Goal: Task Accomplishment & Management: Manage account settings

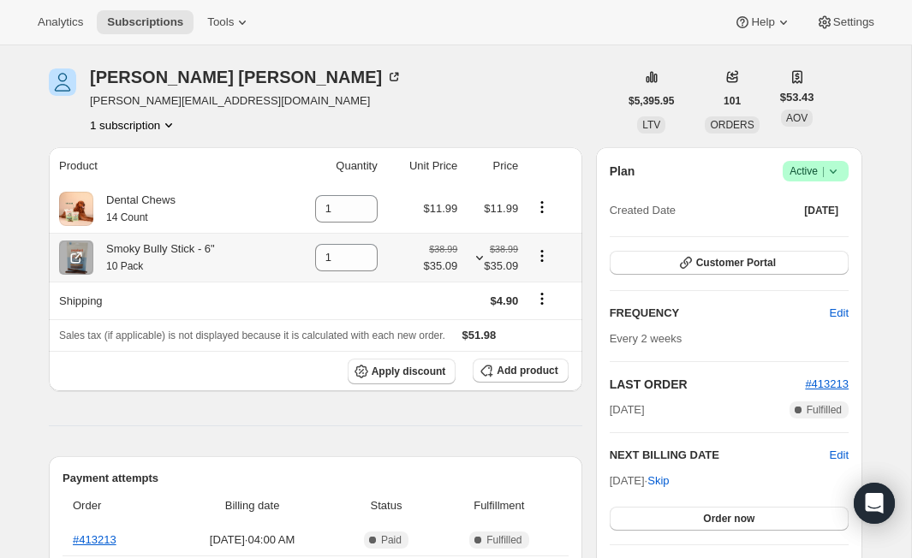
scroll to position [59, 0]
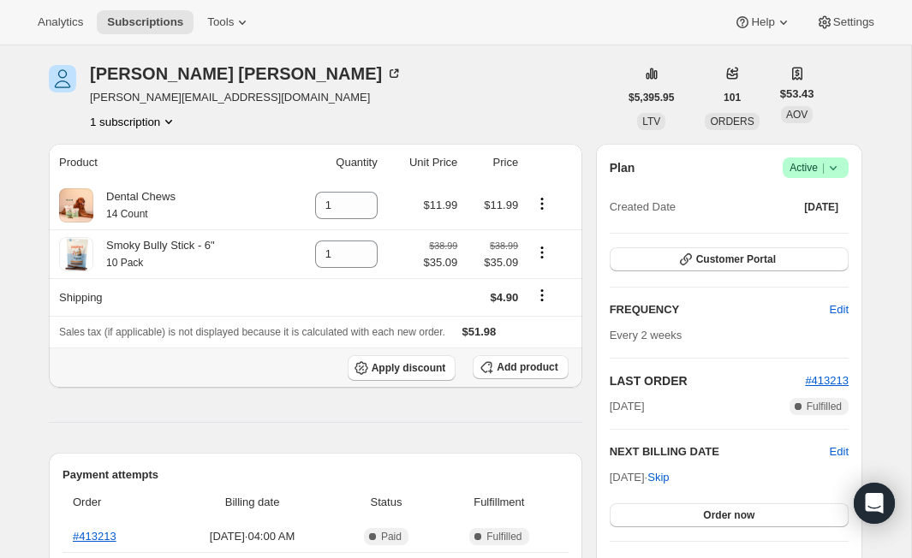
click at [524, 381] on th "Apply discount Add product" at bounding box center [315, 368] width 533 height 40
click at [523, 381] on div "Add product" at bounding box center [520, 368] width 95 height 26
click at [520, 379] on button "Add product" at bounding box center [520, 367] width 95 height 24
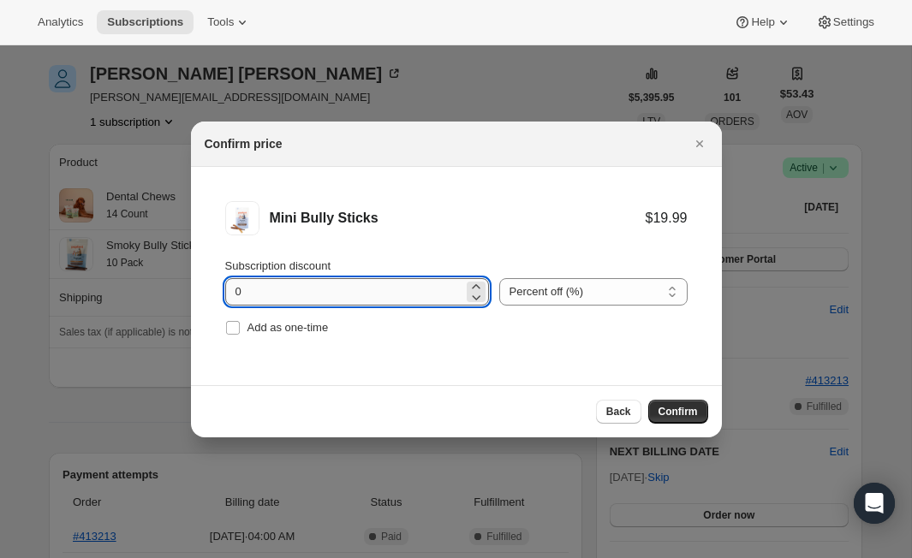
click at [388, 290] on input "0" at bounding box center [344, 291] width 238 height 27
type input "0"
type input "10"
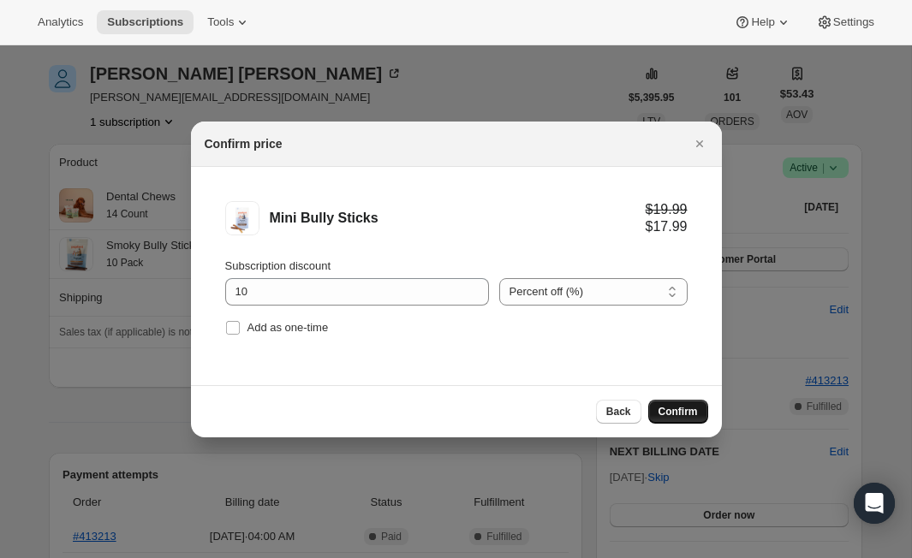
click at [686, 422] on button "Confirm" at bounding box center [678, 412] width 60 height 24
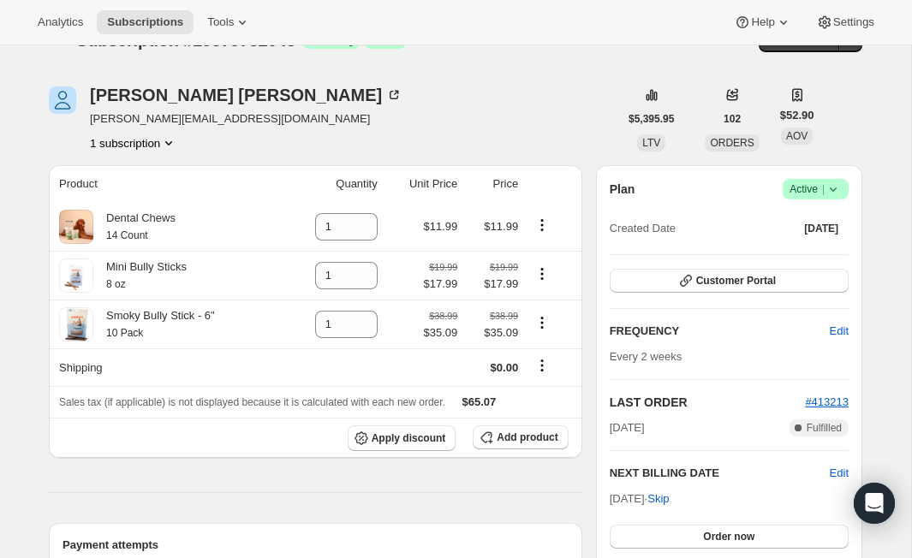
scroll to position [7, 0]
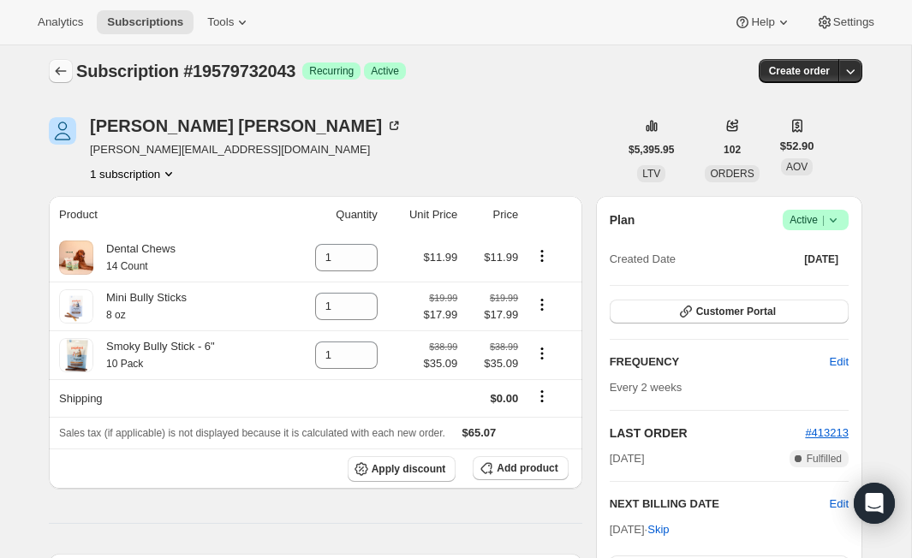
click at [61, 81] on button "Subscriptions" at bounding box center [61, 71] width 24 height 24
